Goal: Information Seeking & Learning: Check status

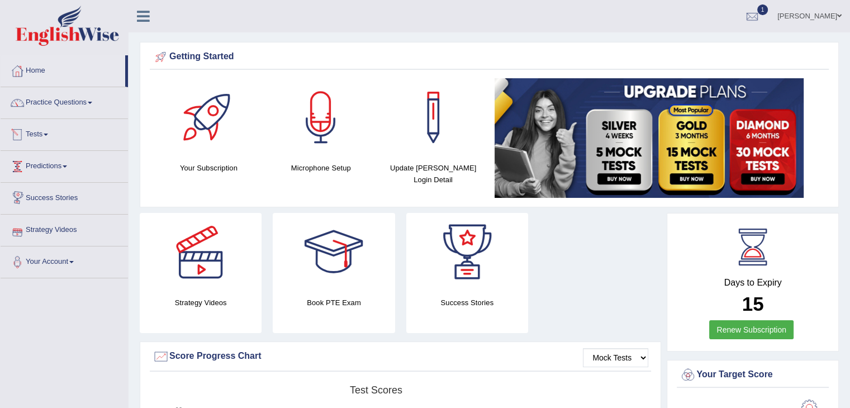
click at [65, 132] on link "Tests" at bounding box center [64, 133] width 127 height 28
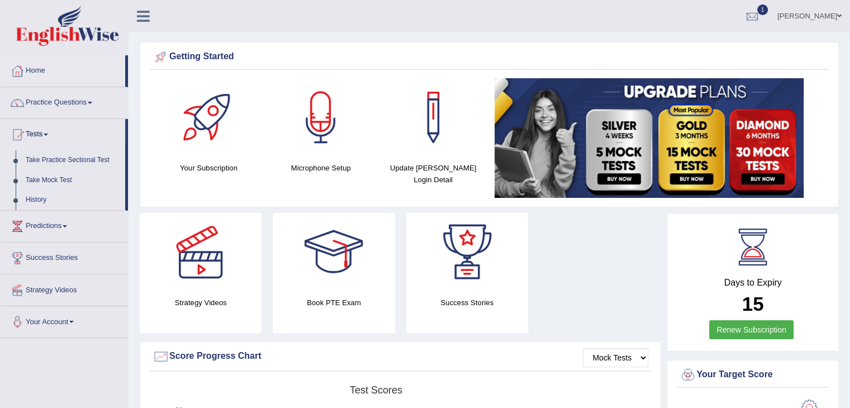
click at [78, 149] on li "Tests Take Practice Sectional Test Take Mock Test History" at bounding box center [64, 165] width 127 height 92
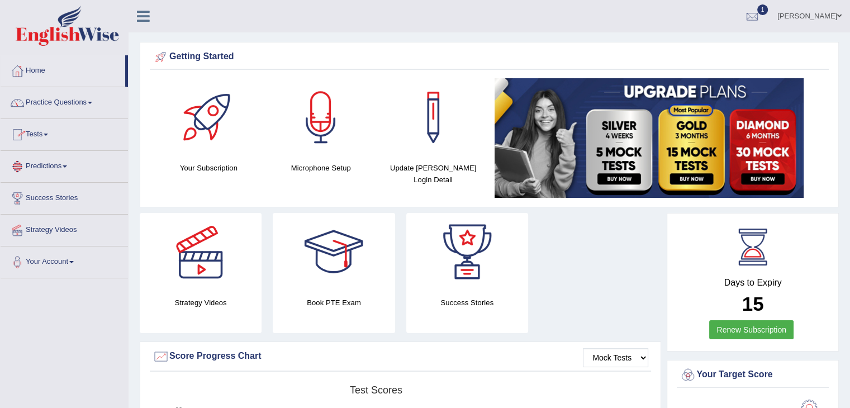
click at [68, 139] on link "Tests" at bounding box center [64, 133] width 127 height 28
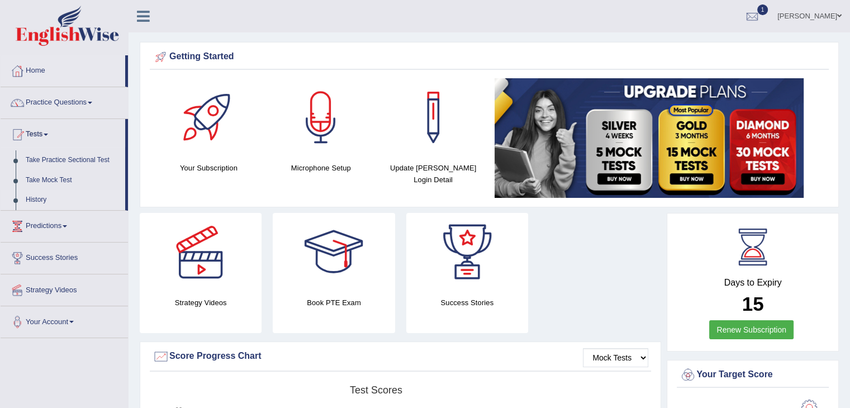
click at [54, 196] on link "History" at bounding box center [73, 200] width 105 height 20
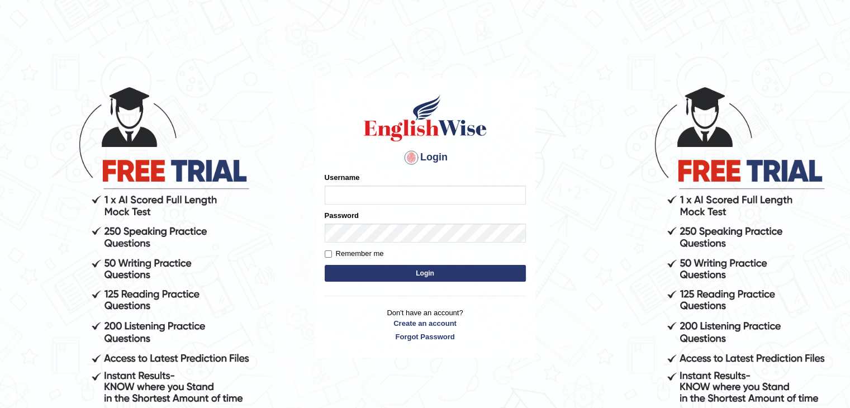
type input "abhilesh"
click at [398, 273] on button "Login" at bounding box center [425, 273] width 201 height 17
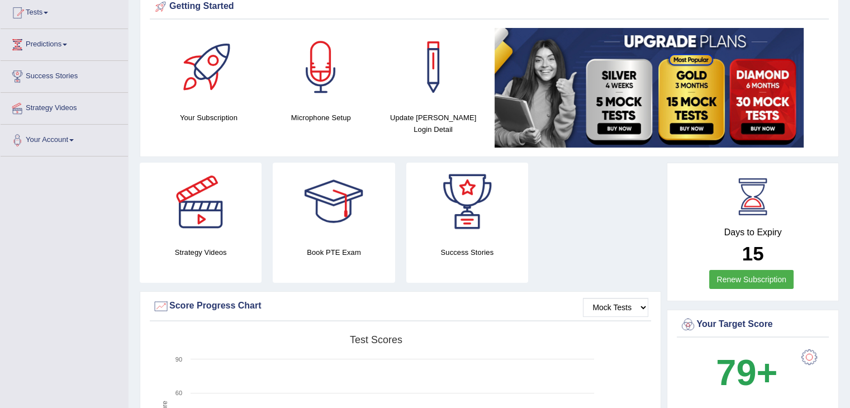
scroll to position [89, 0]
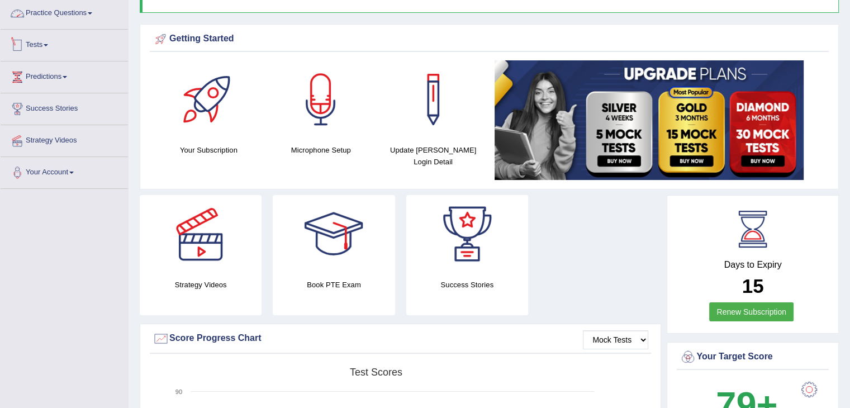
click at [73, 39] on link "Tests" at bounding box center [64, 44] width 127 height 28
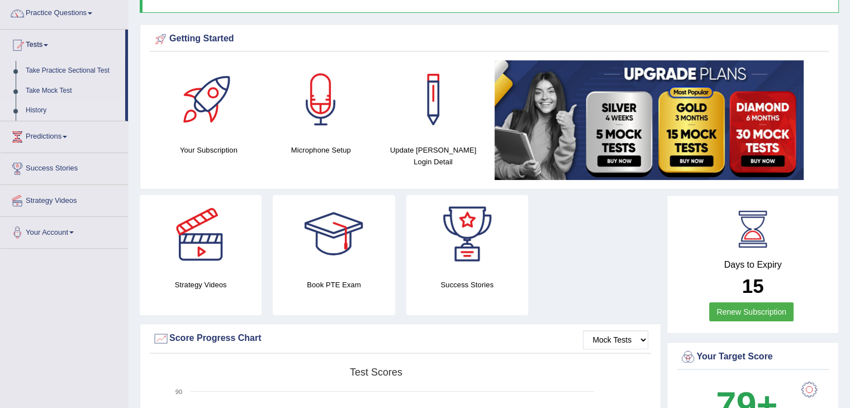
click at [37, 110] on link "History" at bounding box center [73, 111] width 105 height 20
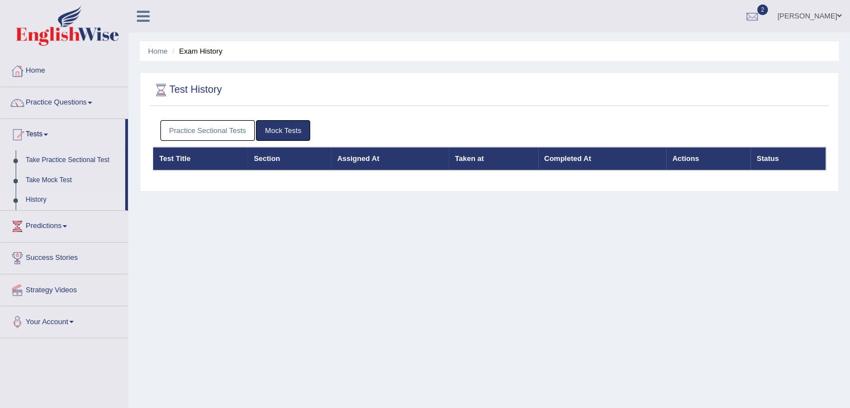
click at [214, 121] on link "Practice Sectional Tests" at bounding box center [207, 130] width 95 height 21
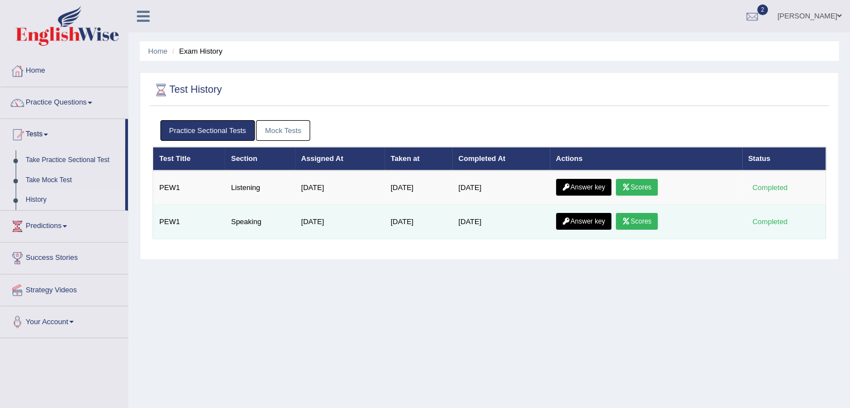
click at [588, 216] on link "Answer key" at bounding box center [583, 221] width 55 height 17
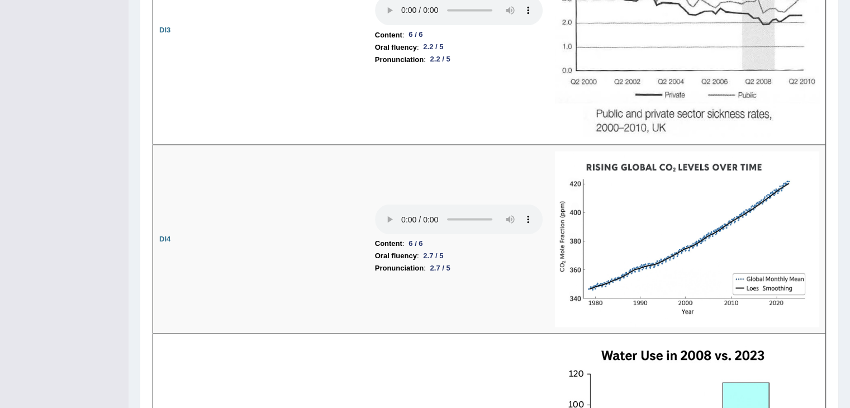
scroll to position [2090, 0]
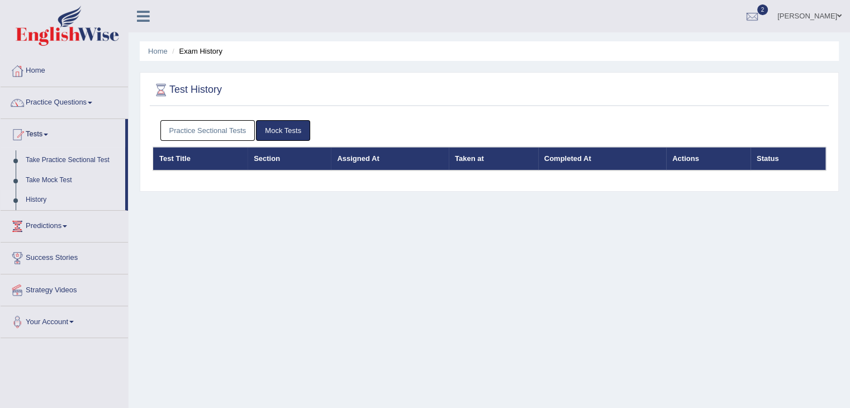
click at [235, 131] on link "Practice Sectional Tests" at bounding box center [207, 130] width 95 height 21
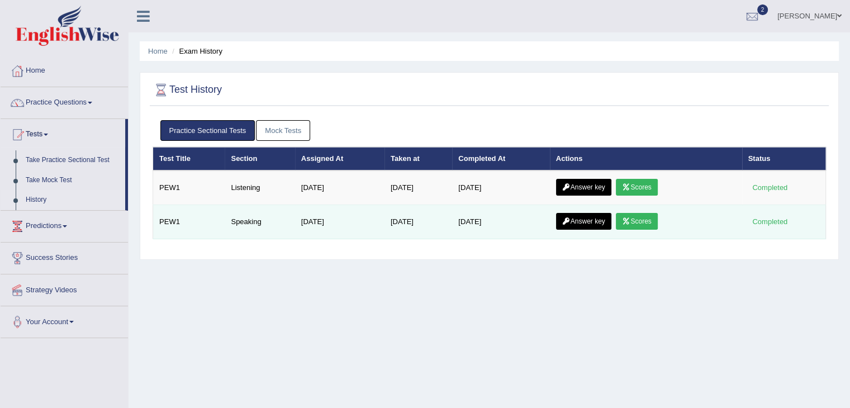
click at [639, 215] on link "Scores" at bounding box center [636, 221] width 41 height 17
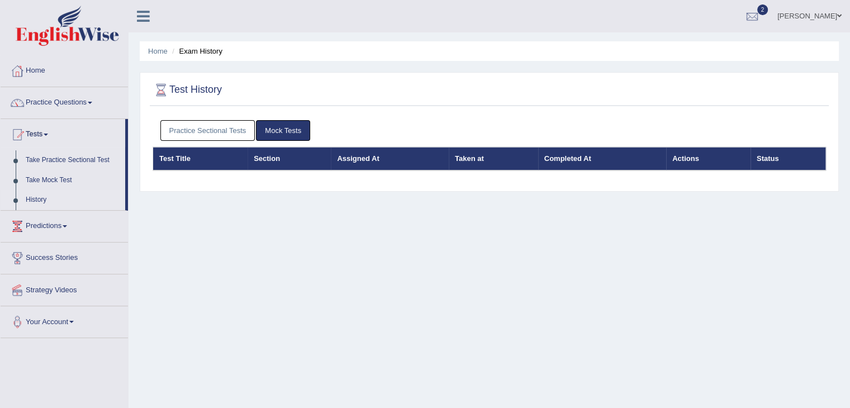
click at [243, 131] on link "Practice Sectional Tests" at bounding box center [207, 130] width 95 height 21
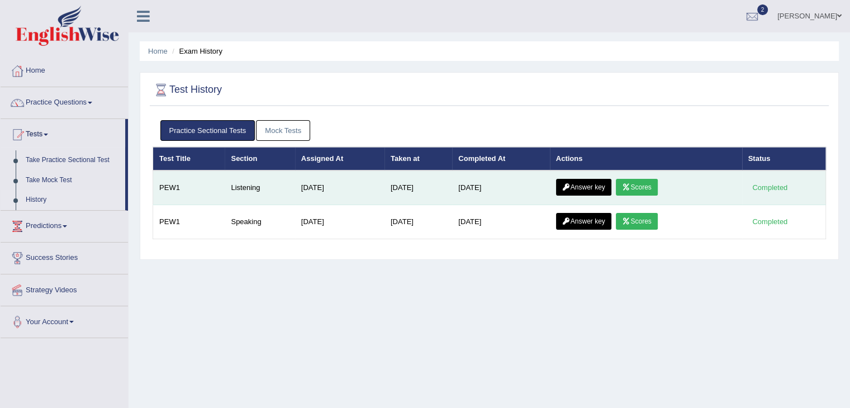
click at [651, 183] on link "Scores" at bounding box center [636, 187] width 41 height 17
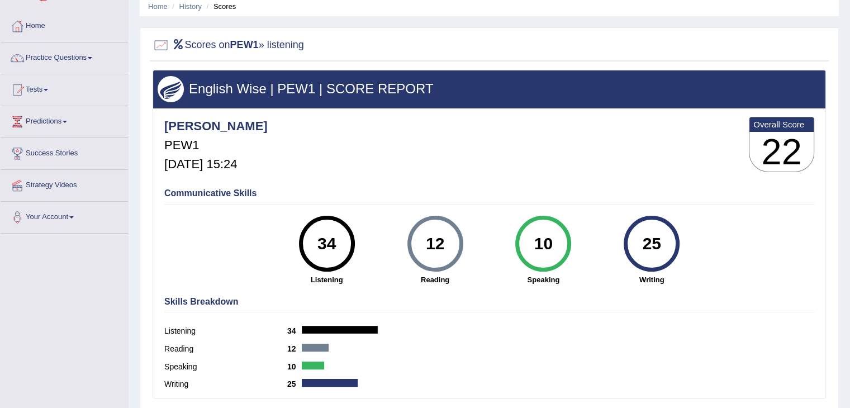
scroll to position [22, 0]
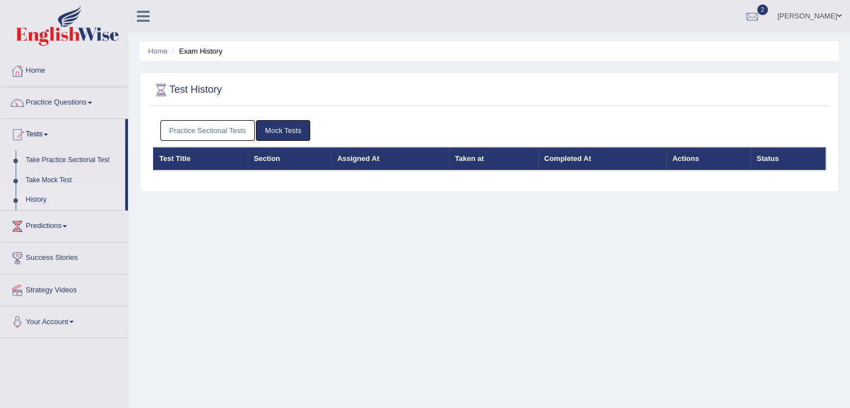
click at [215, 129] on link "Practice Sectional Tests" at bounding box center [207, 130] width 95 height 21
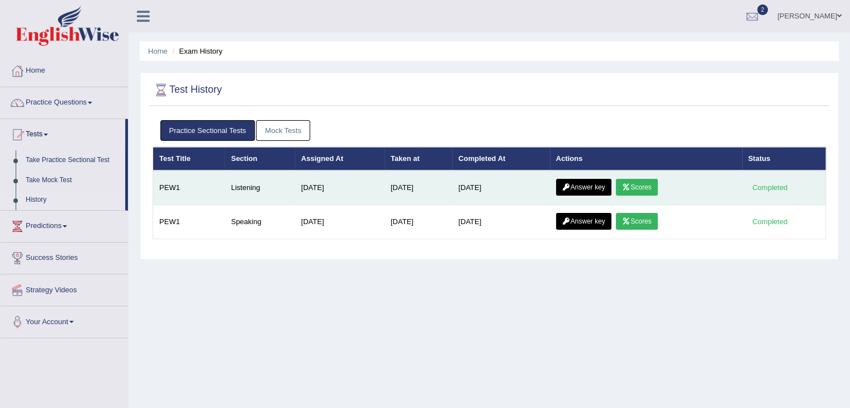
click at [584, 186] on link "Answer key" at bounding box center [583, 187] width 55 height 17
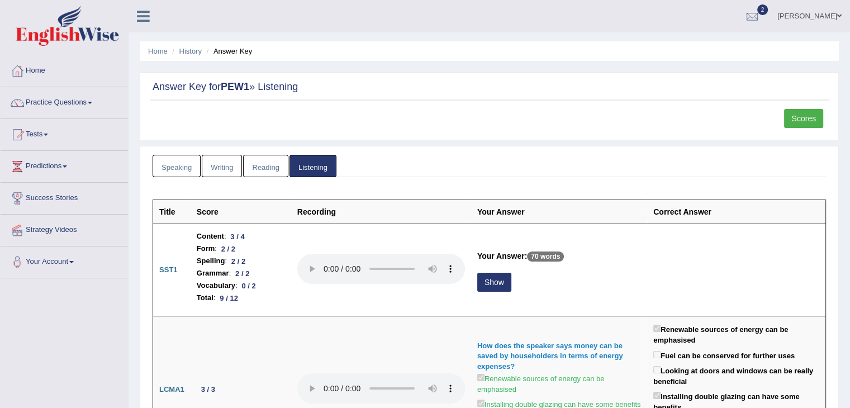
click at [802, 119] on link "Scores" at bounding box center [803, 118] width 39 height 19
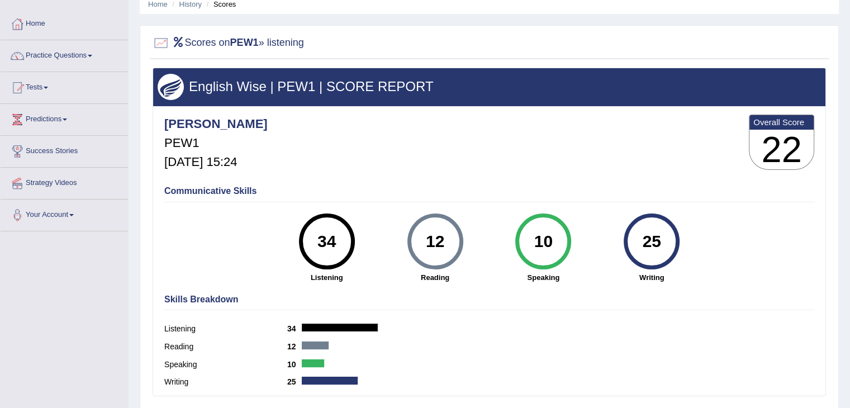
scroll to position [22, 0]
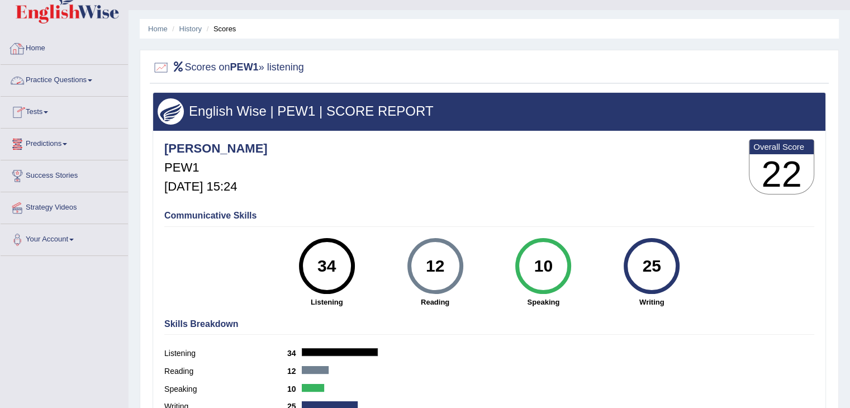
click at [74, 45] on link "Home" at bounding box center [64, 47] width 127 height 28
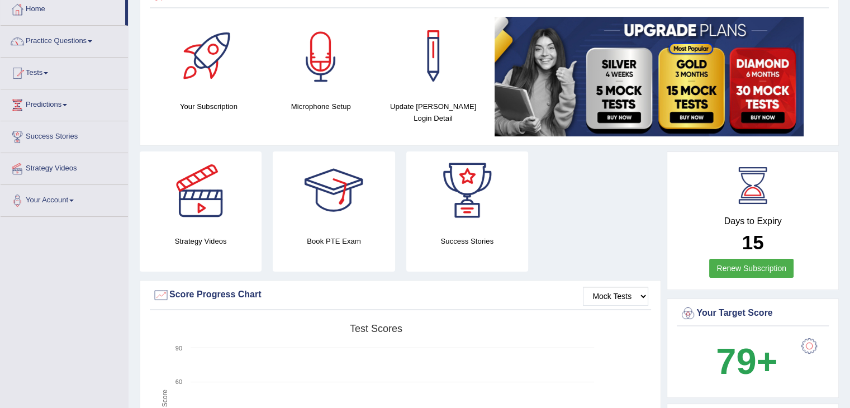
scroll to position [45, 0]
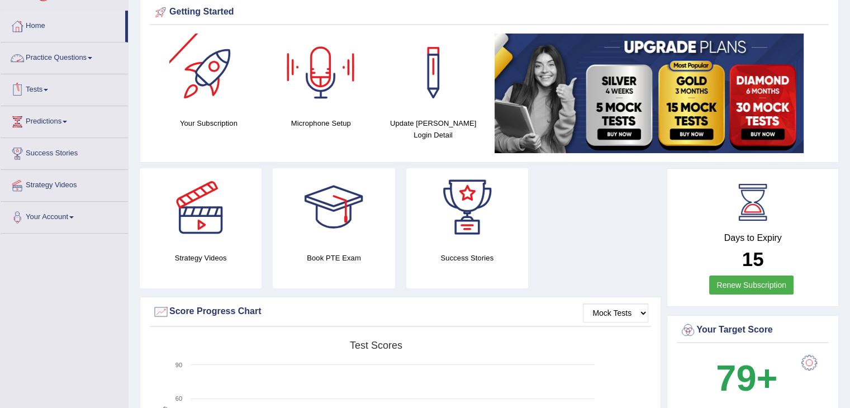
click at [44, 64] on link "Practice Questions" at bounding box center [64, 56] width 127 height 28
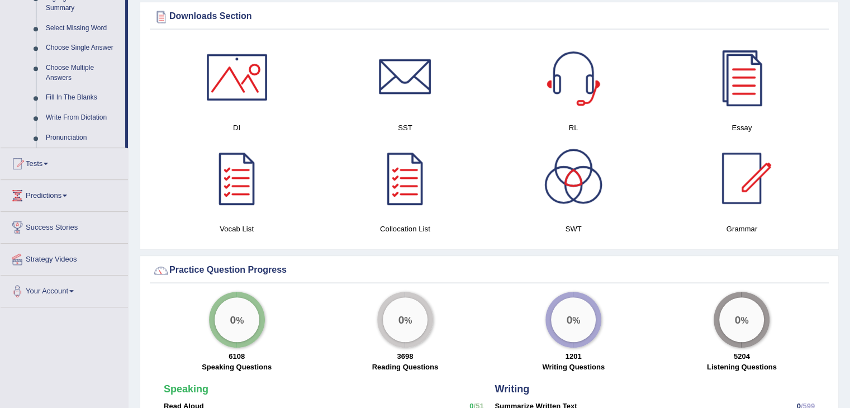
scroll to position [604, 0]
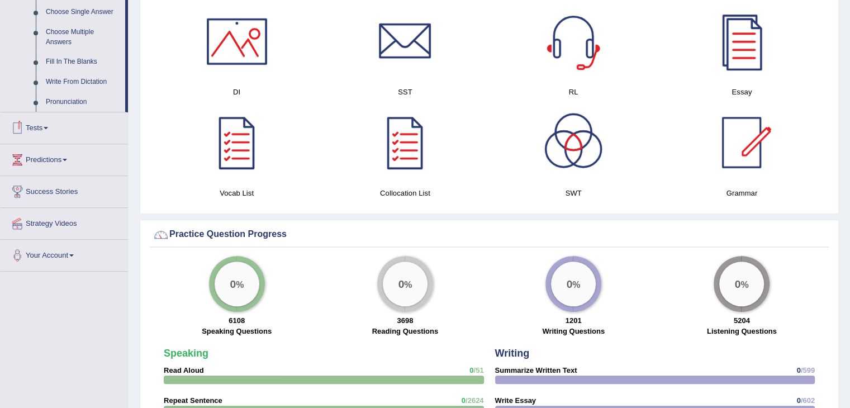
click at [68, 124] on link "Tests" at bounding box center [64, 126] width 127 height 28
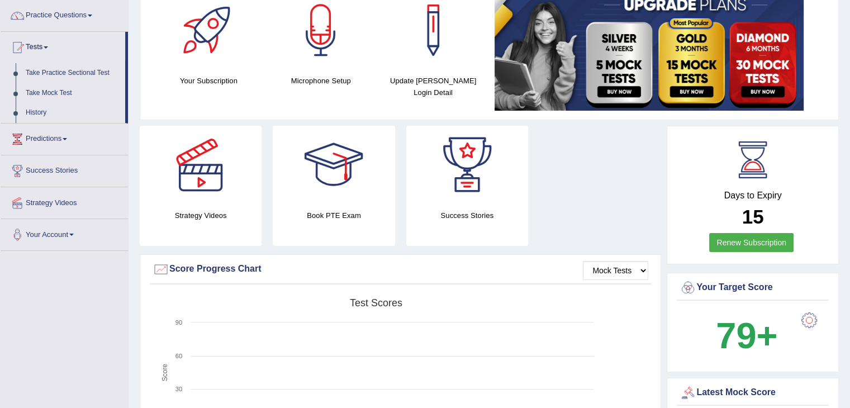
scroll to position [78, 0]
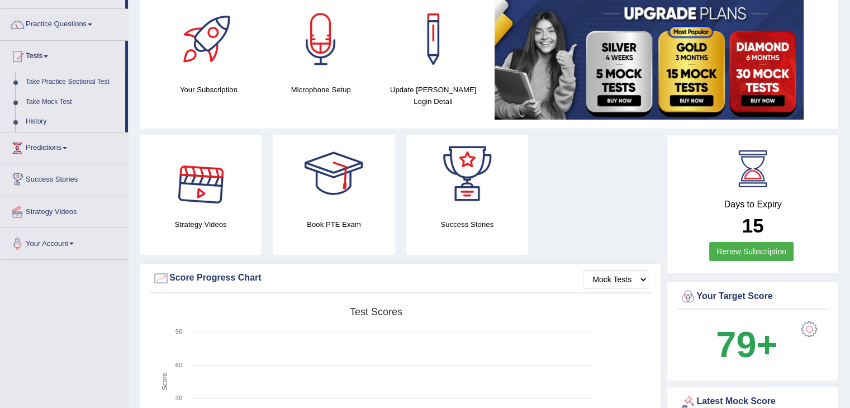
click at [69, 120] on link "History" at bounding box center [73, 122] width 105 height 20
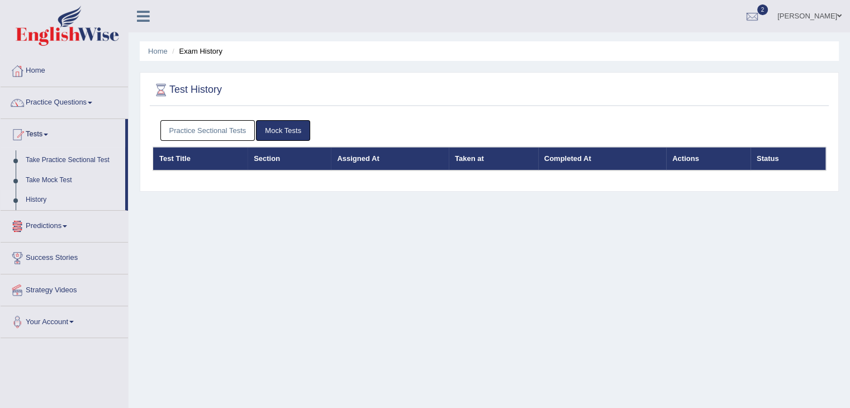
click at [177, 132] on link "Practice Sectional Tests" at bounding box center [207, 130] width 95 height 21
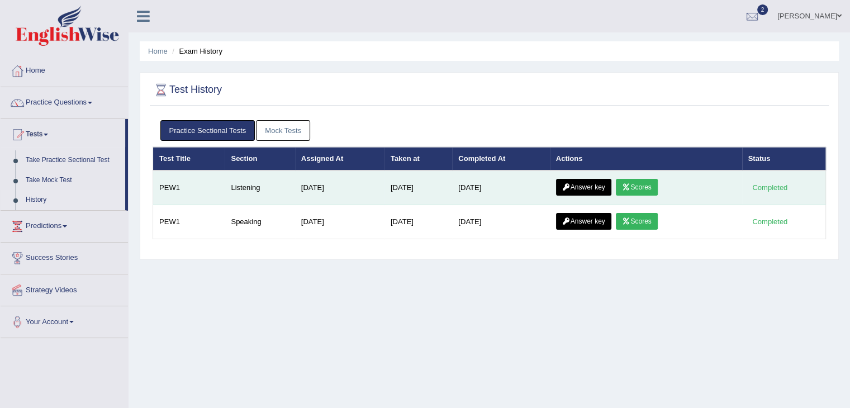
click at [578, 183] on link "Answer key" at bounding box center [583, 187] width 55 height 17
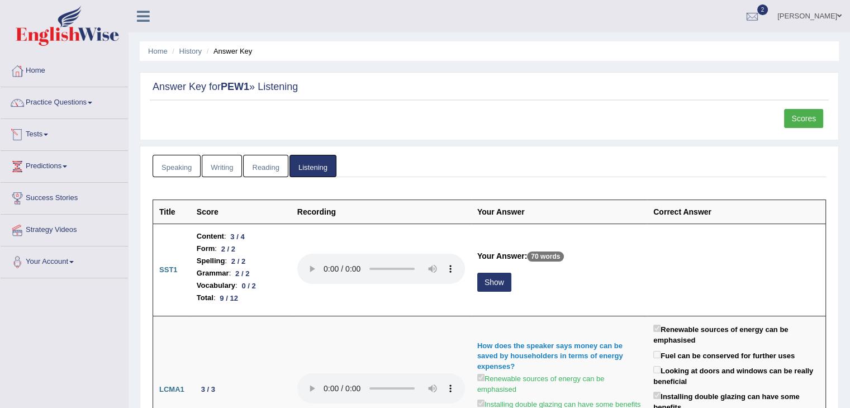
click at [78, 134] on link "Tests" at bounding box center [64, 133] width 127 height 28
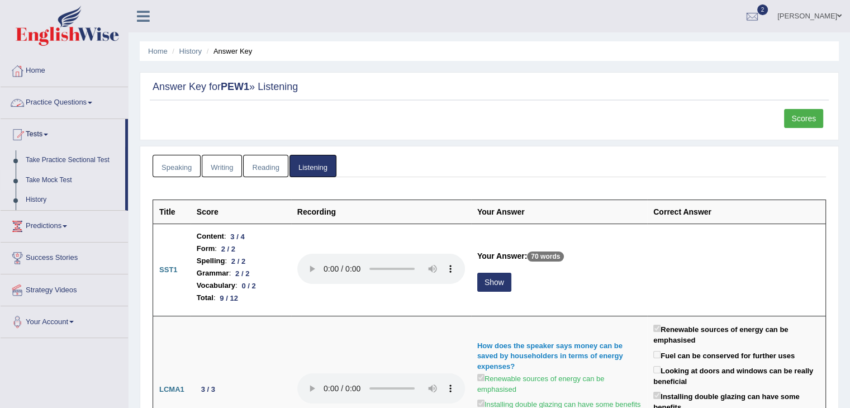
click at [55, 178] on link "Take Mock Test" at bounding box center [73, 180] width 105 height 20
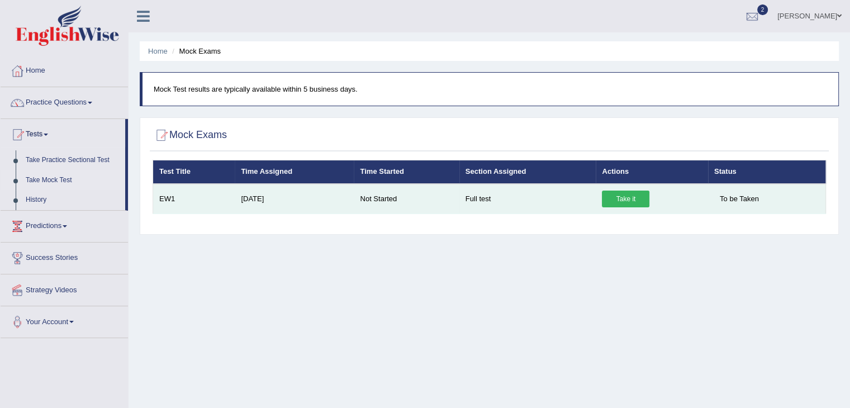
click at [625, 198] on link "Take it" at bounding box center [626, 199] width 48 height 17
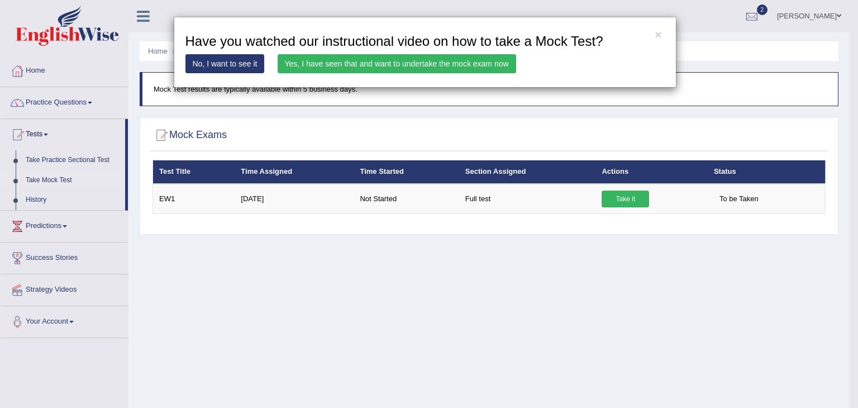
click at [473, 60] on link "Yes, I have seen that and want to undertake the mock exam now" at bounding box center [397, 63] width 239 height 19
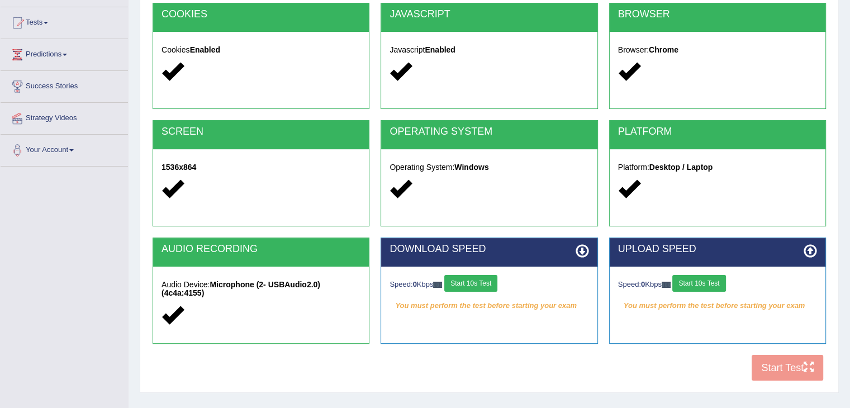
scroll to position [134, 0]
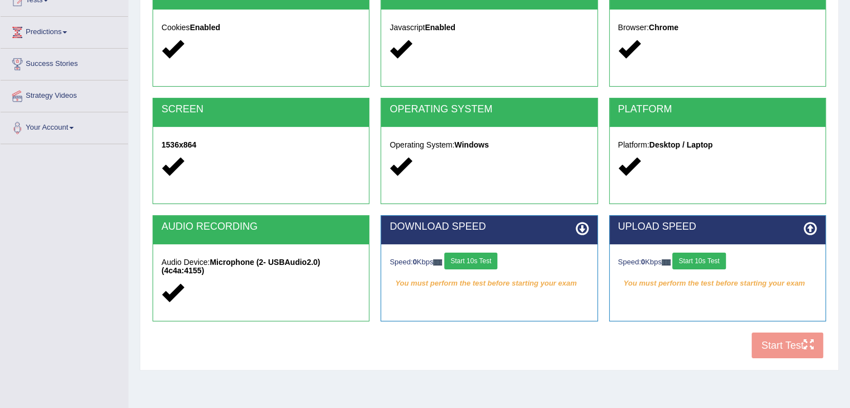
click at [485, 254] on button "Start 10s Test" at bounding box center [470, 261] width 53 height 17
click at [696, 260] on button "Start 10s Test" at bounding box center [698, 261] width 53 height 17
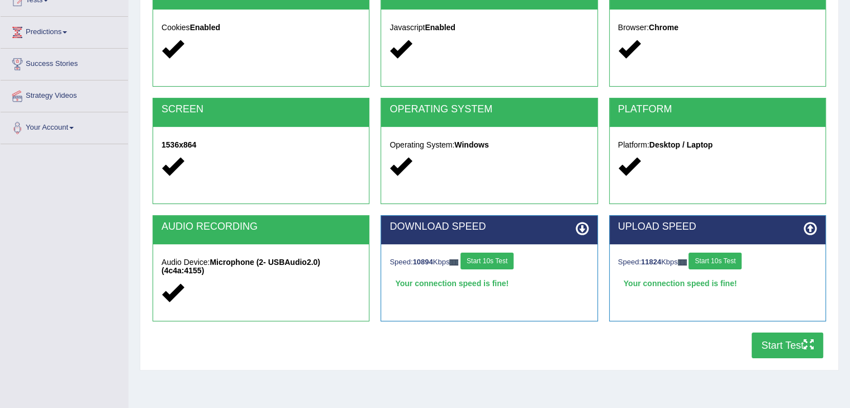
click at [792, 338] on button "Start Test" at bounding box center [788, 346] width 72 height 26
